Goal: Task Accomplishment & Management: Use online tool/utility

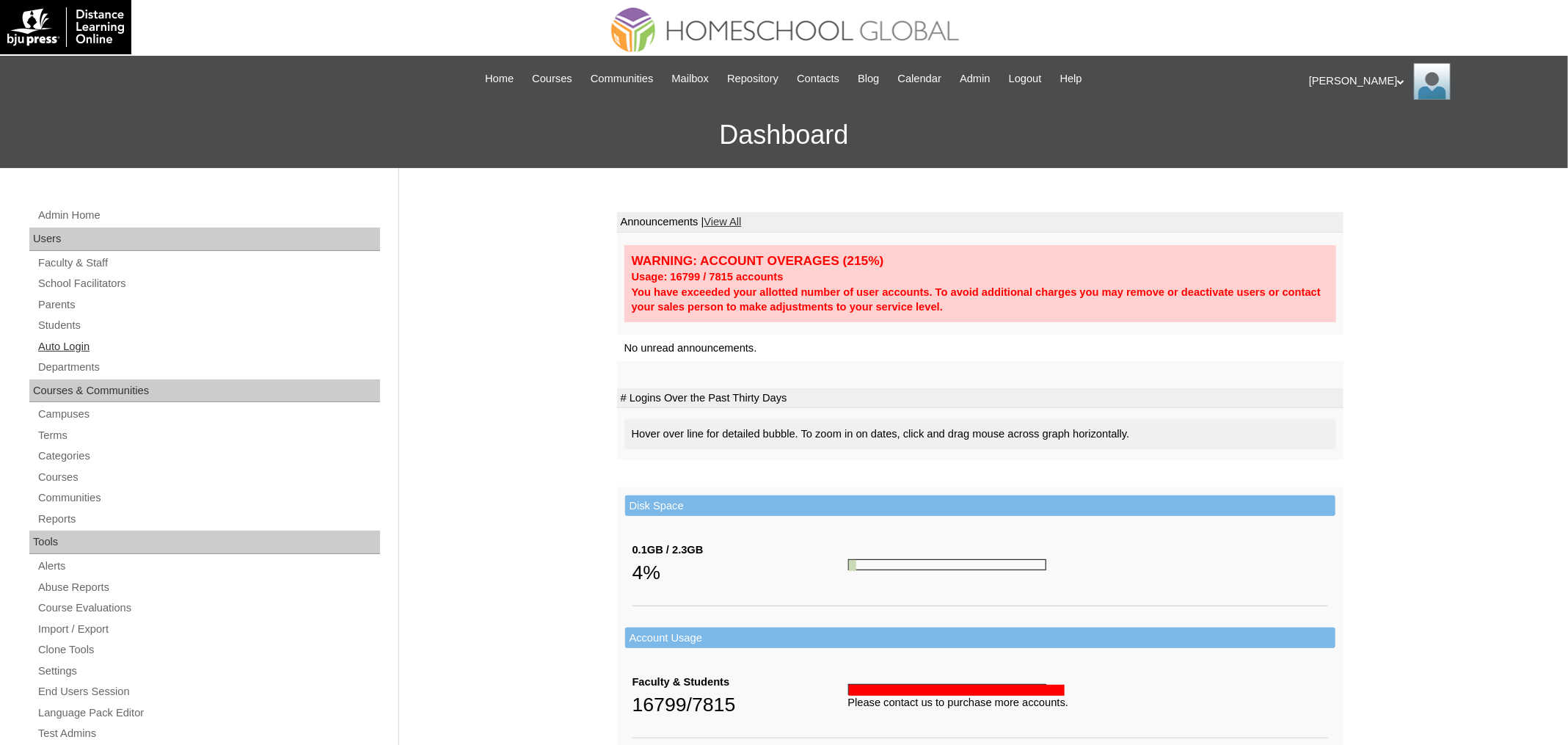
click at [80, 337] on link "Auto Login" at bounding box center [207, 346] width 343 height 19
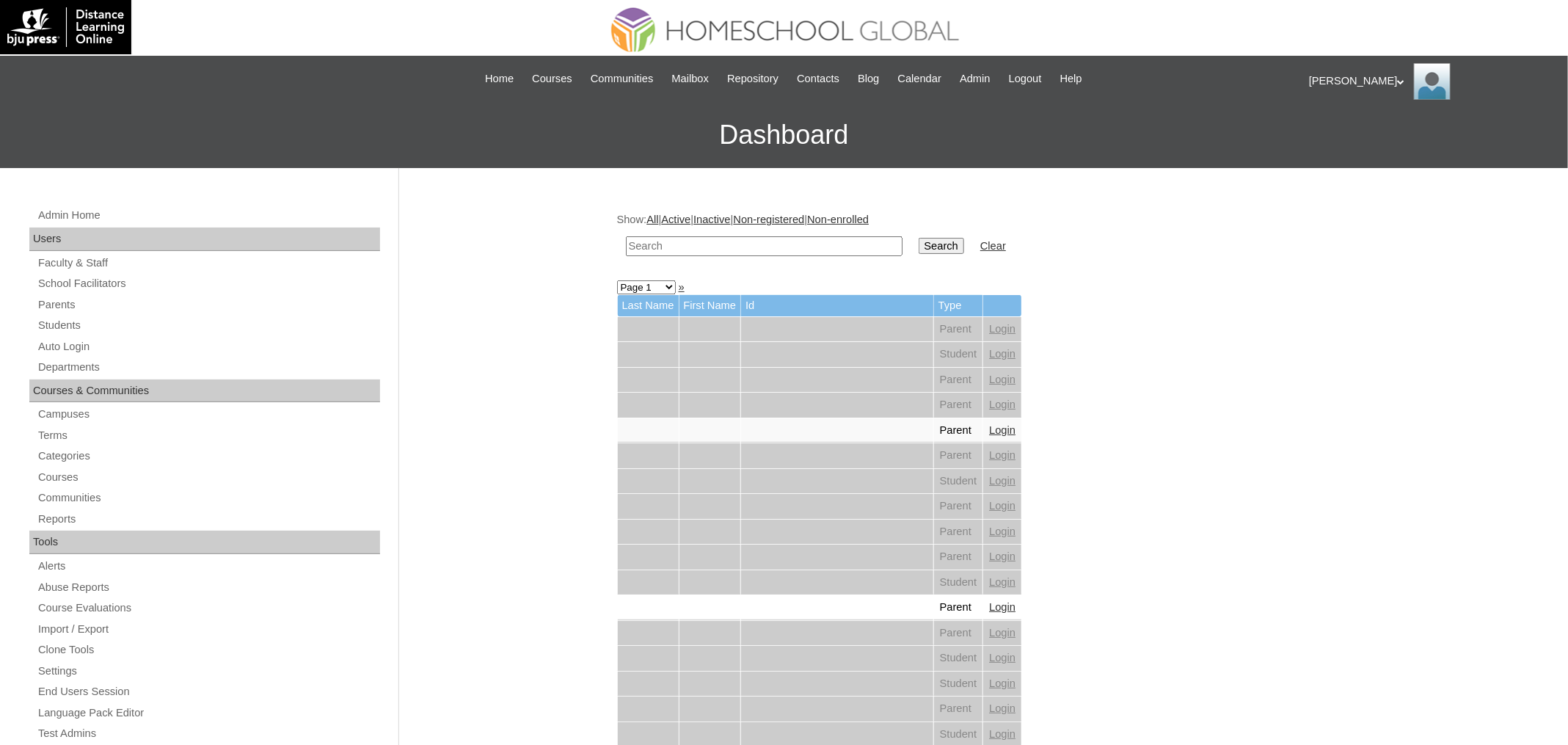
click at [708, 244] on input "text" at bounding box center [763, 246] width 276 height 20
paste input "[PERSON_NAME]"
type input "[PERSON_NAME]"
click at [918, 238] on input "Search" at bounding box center [940, 246] width 45 height 16
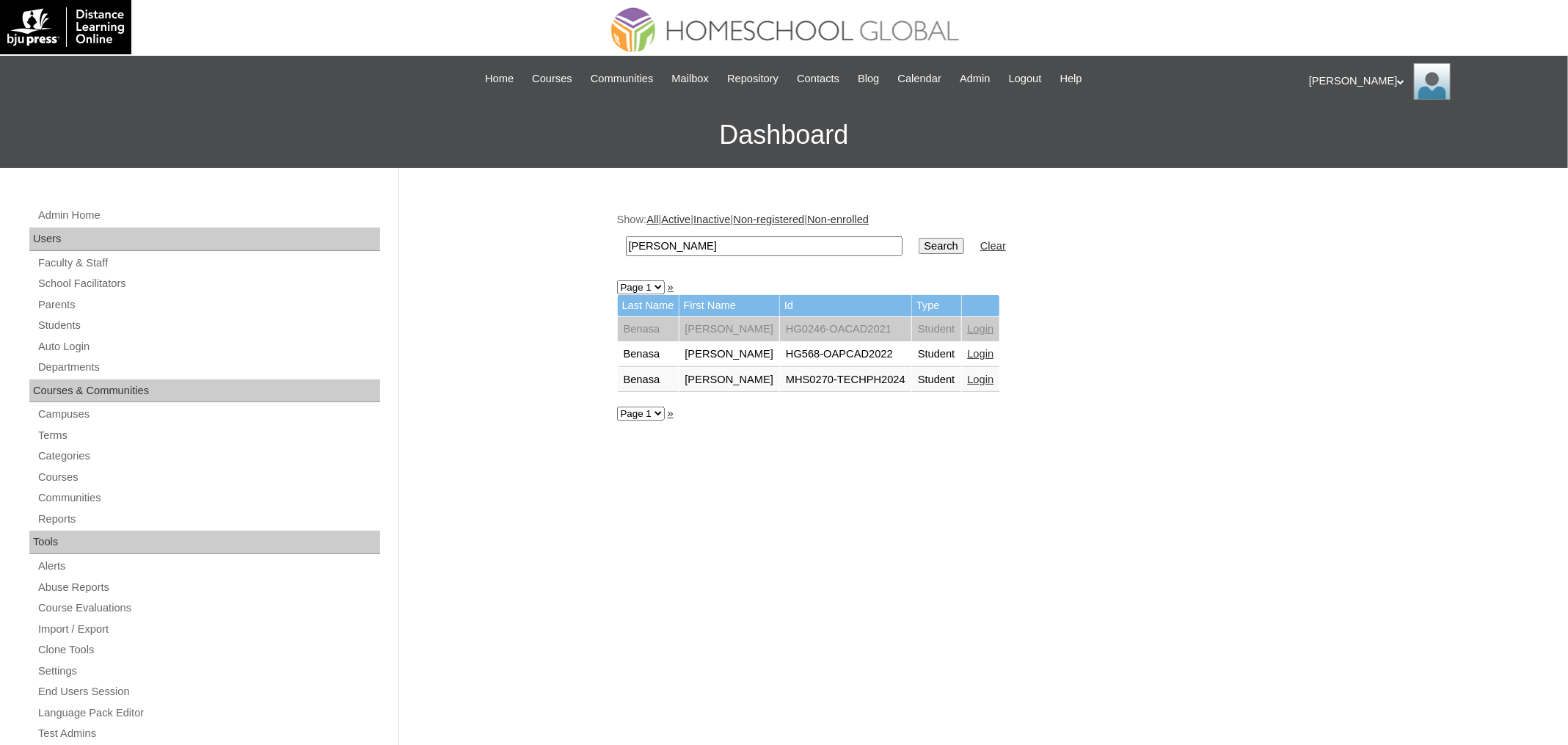
click at [994, 376] on link "Login" at bounding box center [981, 380] width 27 height 12
